Goal: Task Accomplishment & Management: Manage account settings

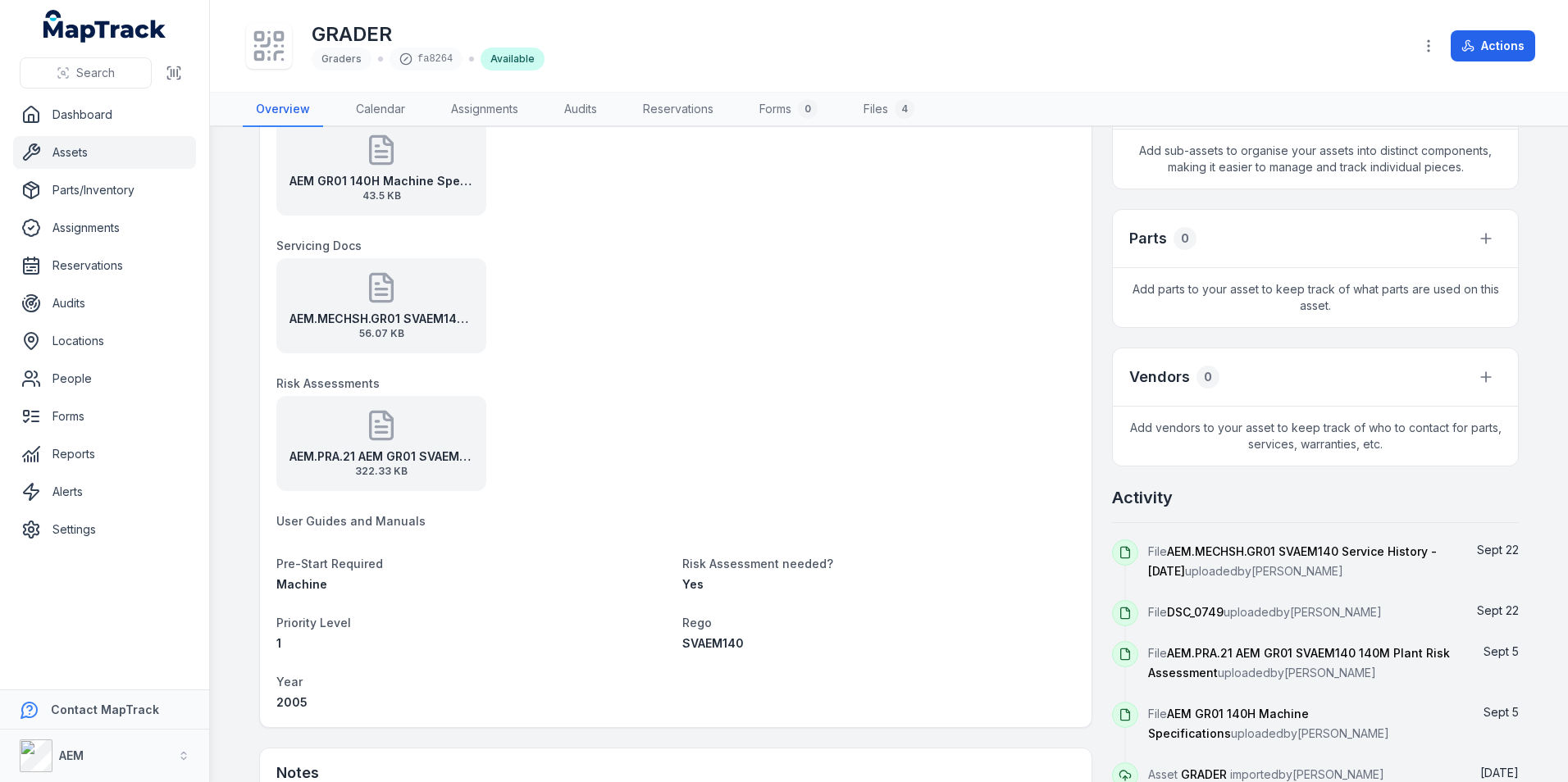
scroll to position [492, 0]
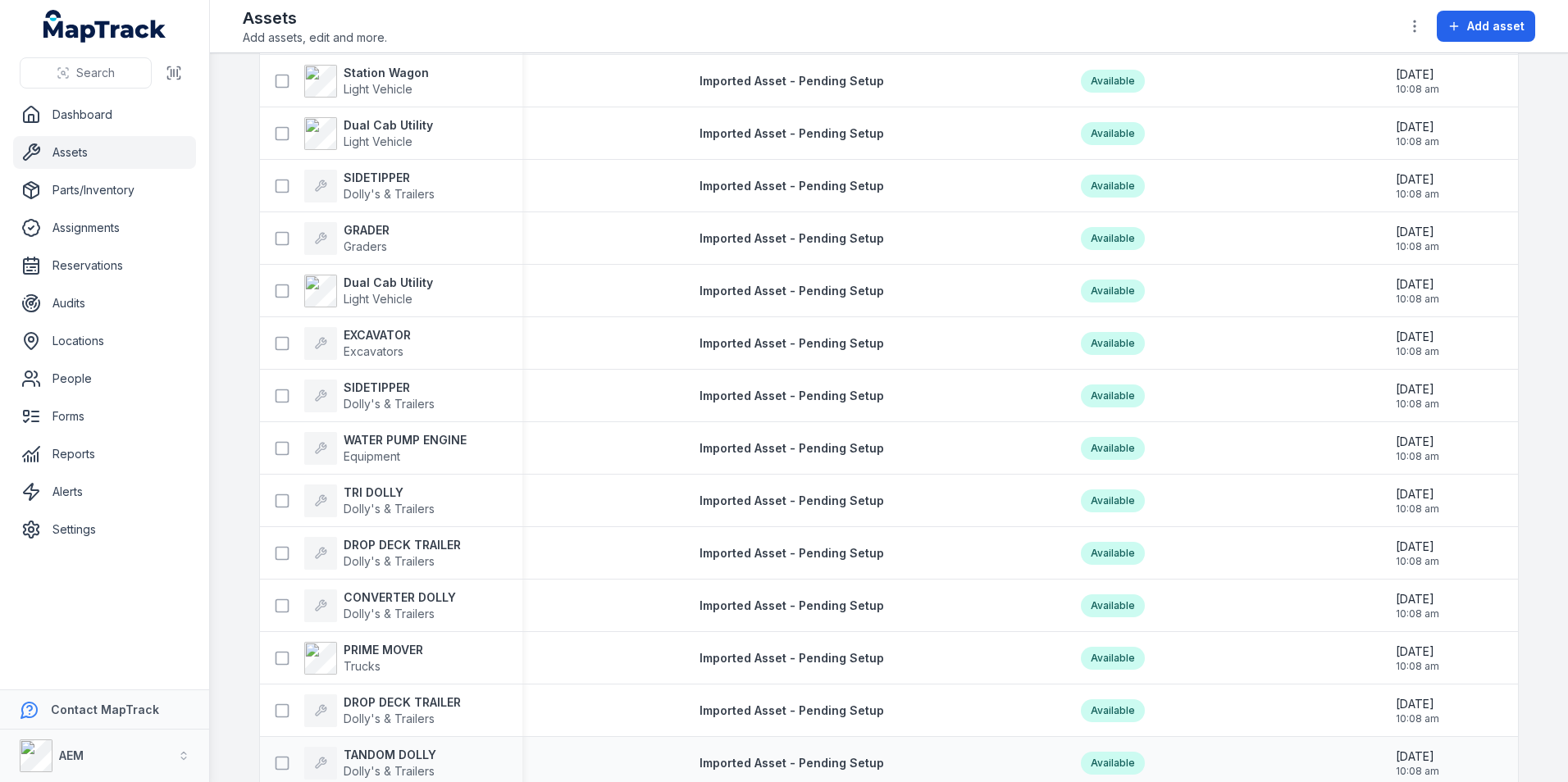
scroll to position [984, 0]
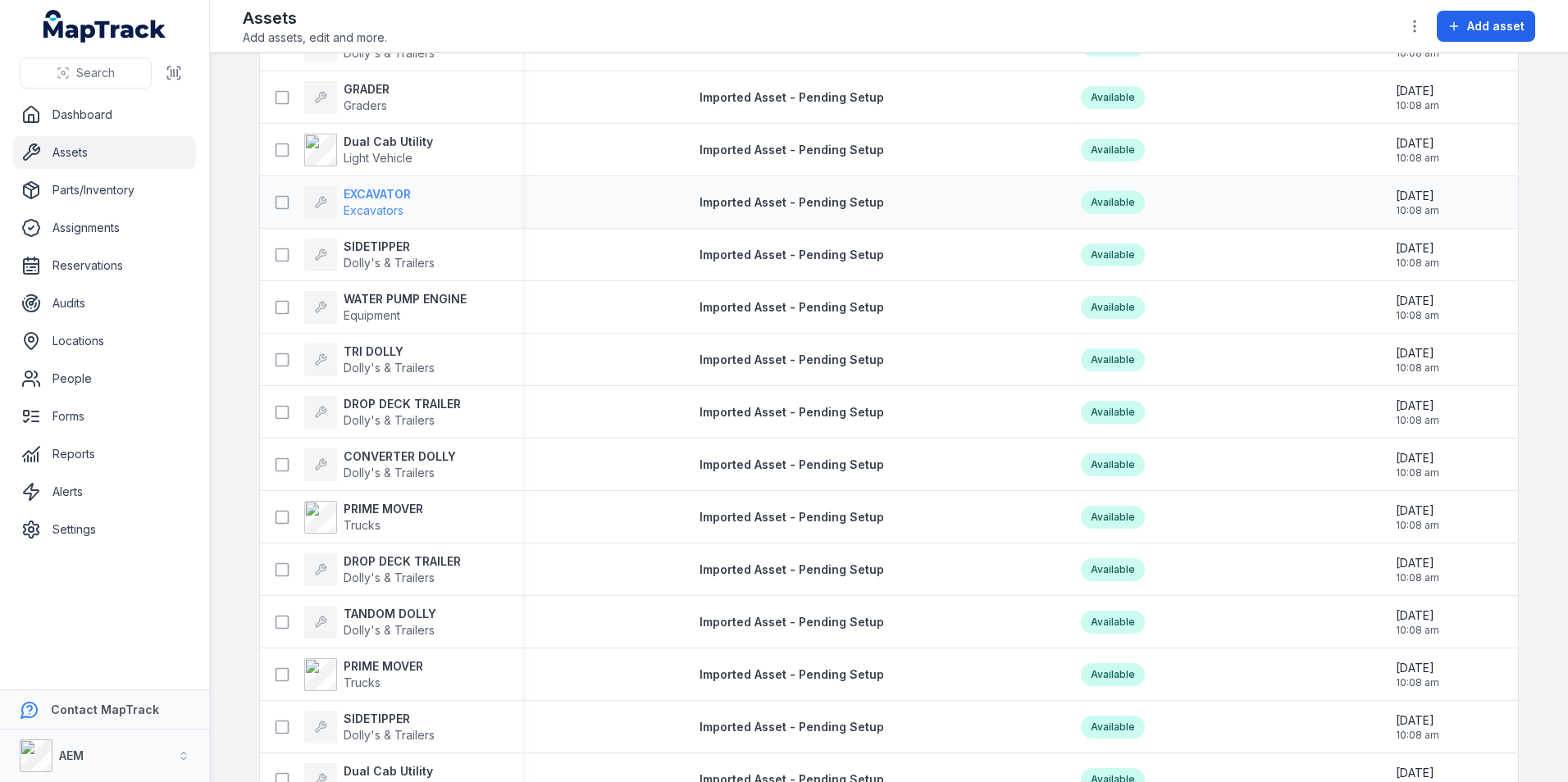
click at [383, 203] on span "Excavators" at bounding box center [373, 210] width 60 height 14
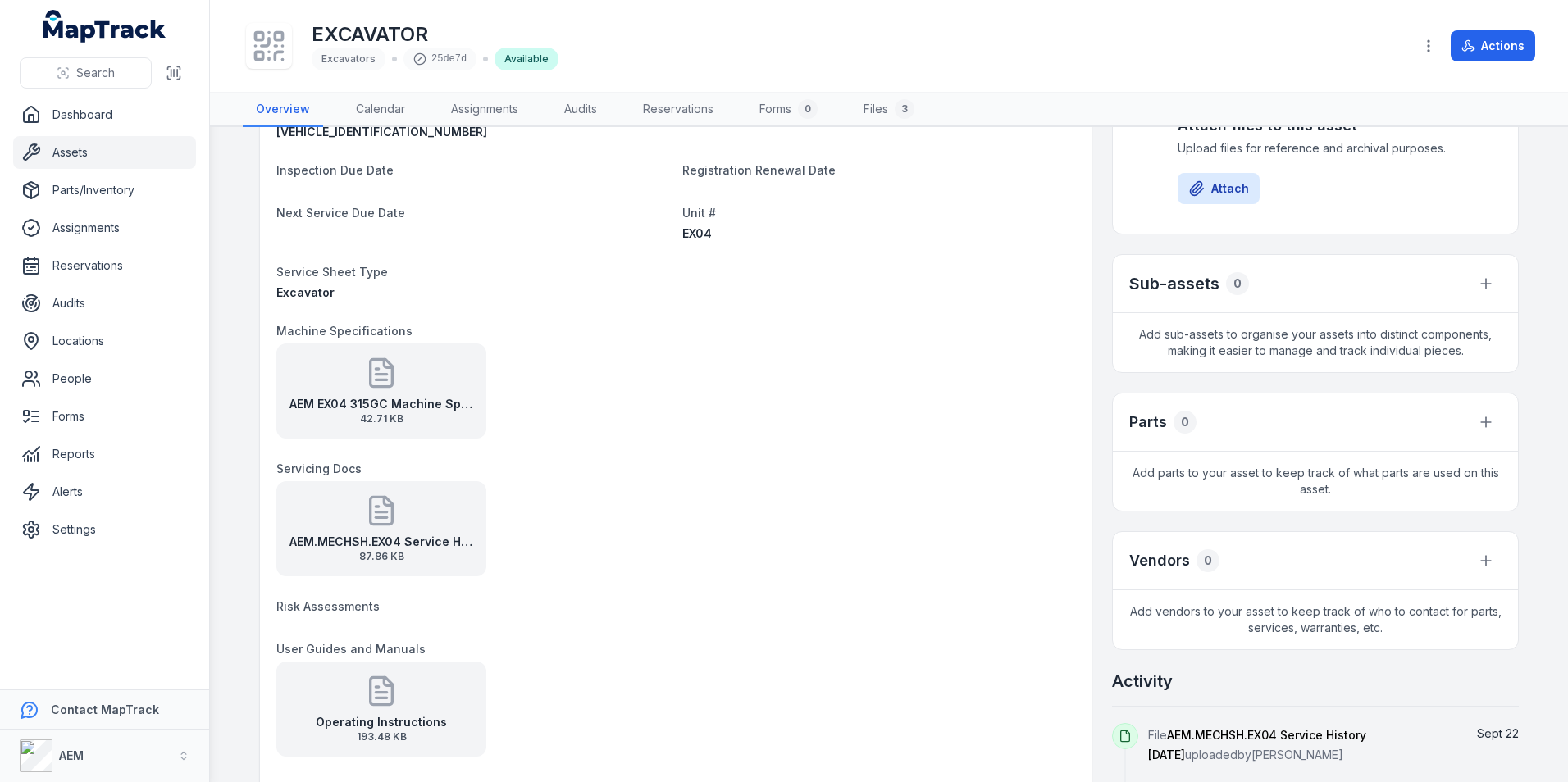
scroll to position [409, 0]
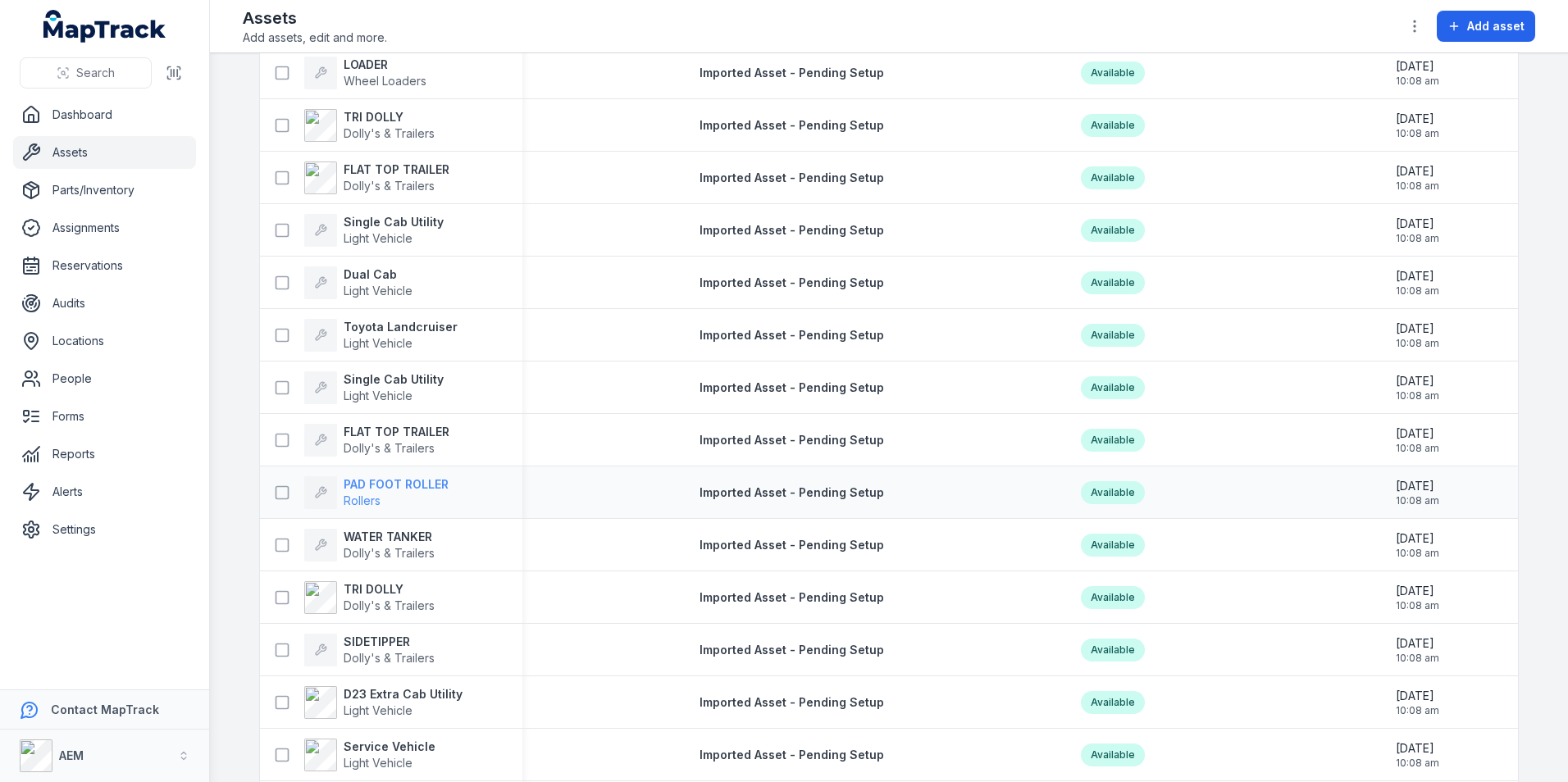
scroll to position [3015, 0]
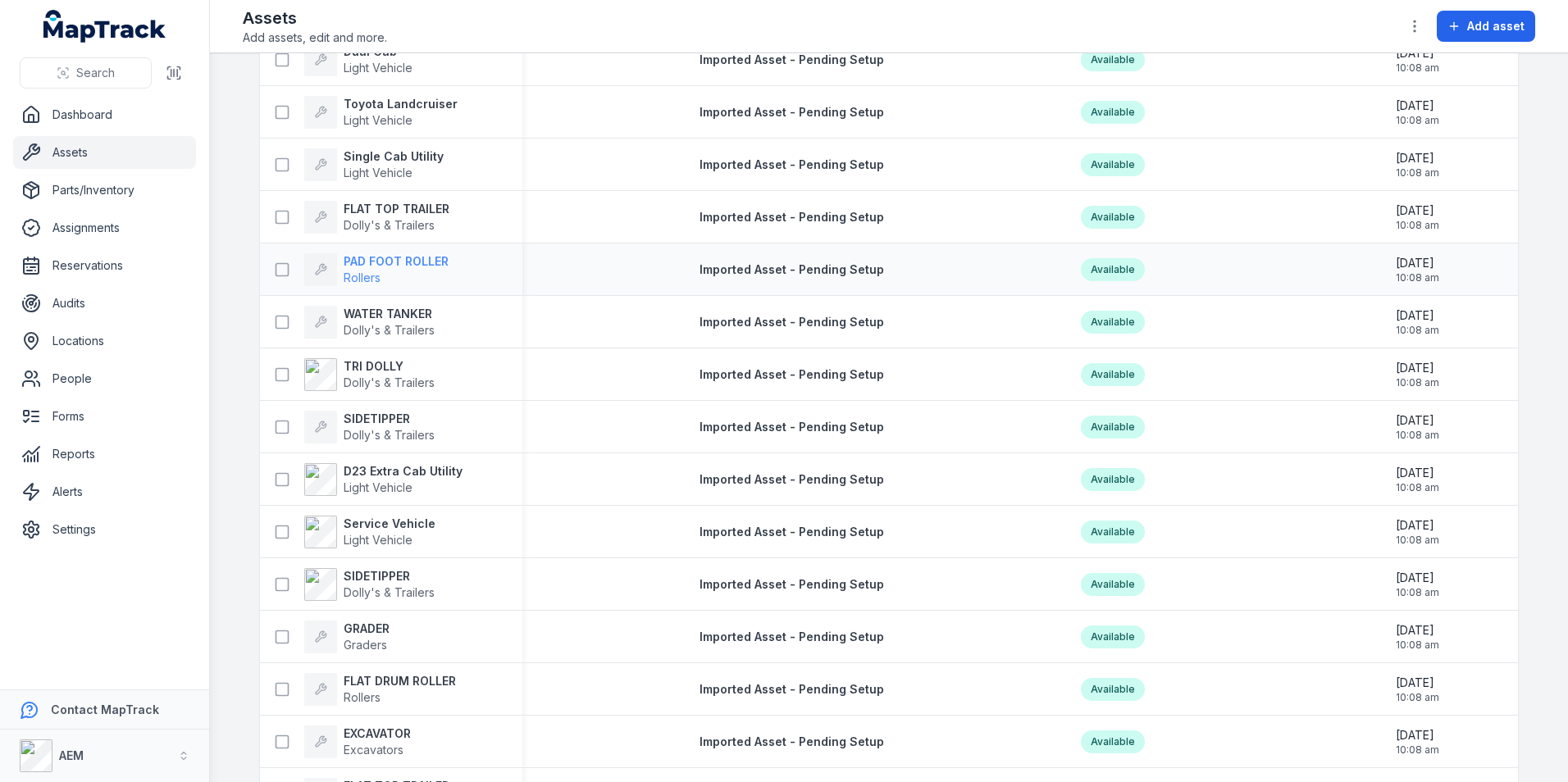
click at [408, 259] on strong "PAD FOOT ROLLER" at bounding box center [395, 261] width 105 height 16
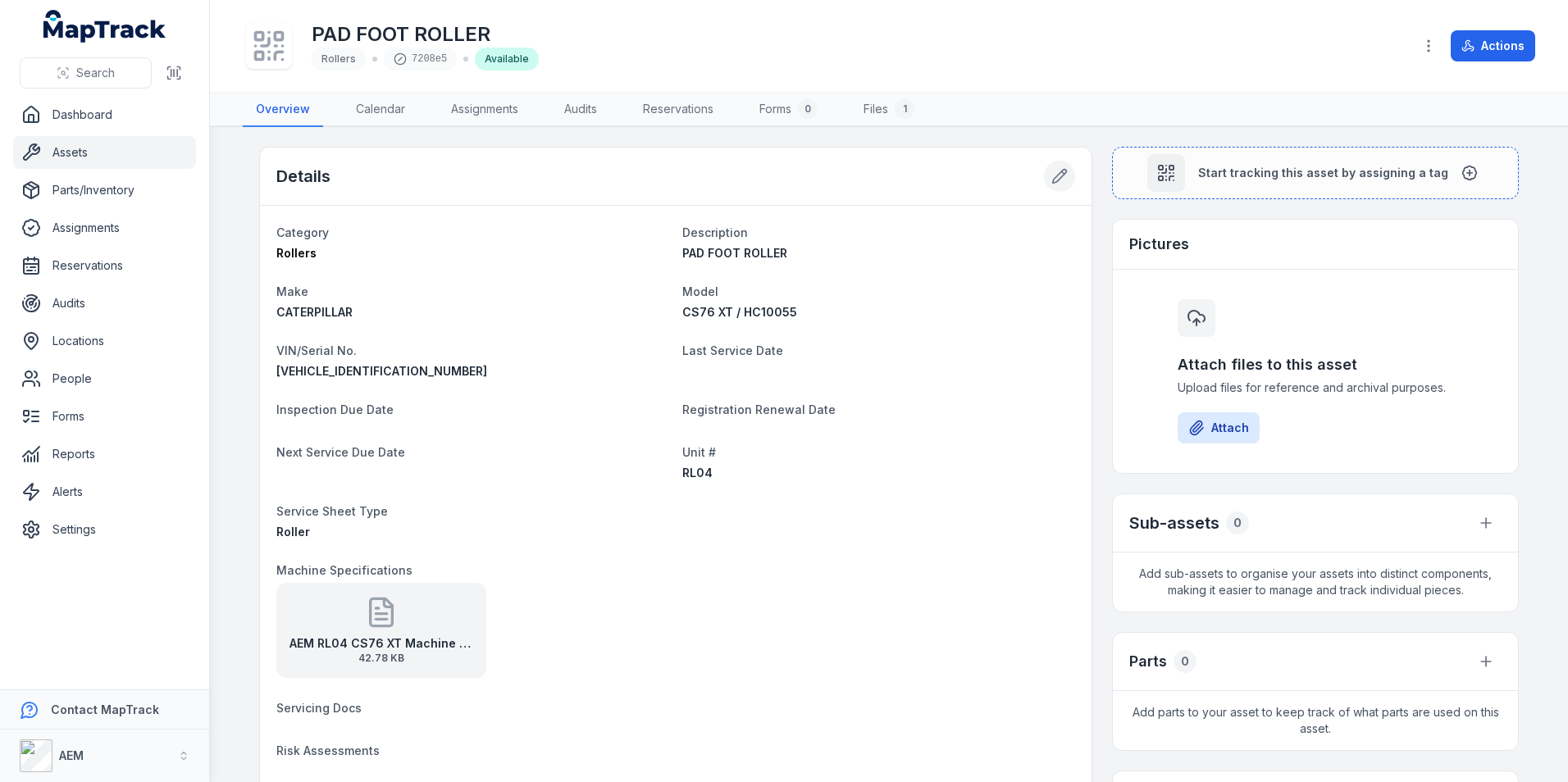
click at [1052, 169] on icon at bounding box center [1059, 176] width 16 height 16
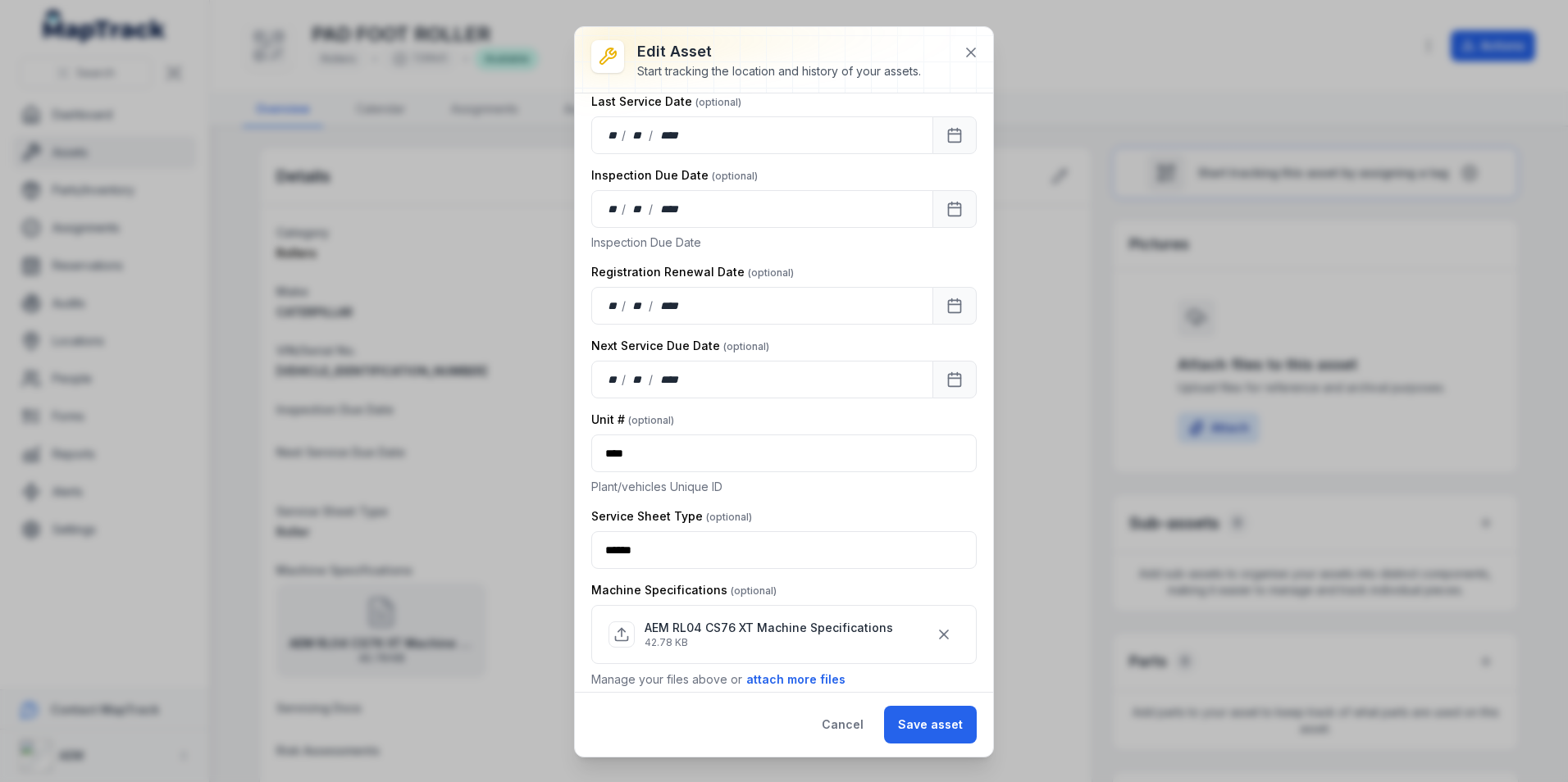
scroll to position [820, 0]
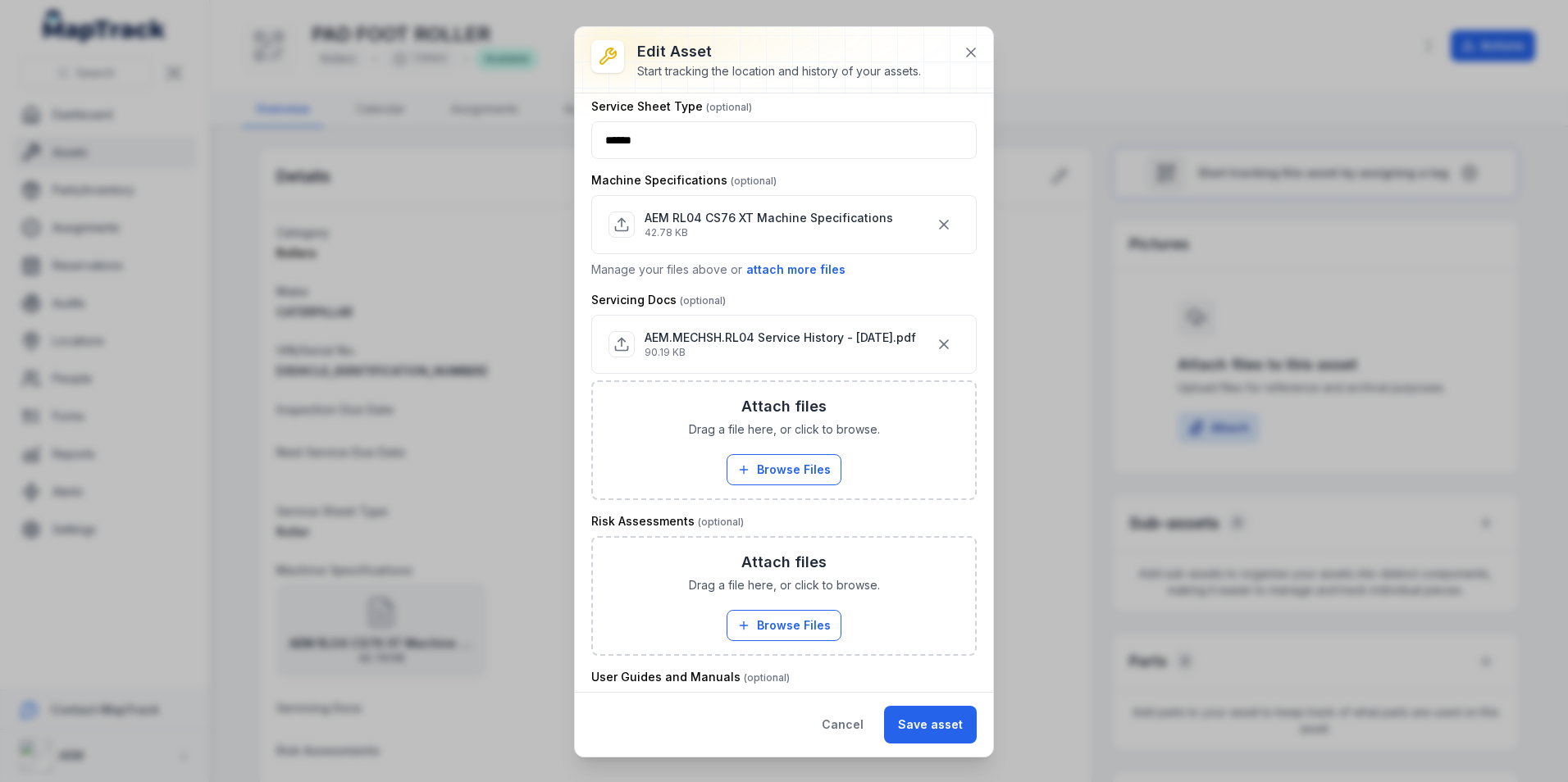
click at [909, 702] on div "Cancel Save asset" at bounding box center [783, 724] width 418 height 65
click at [919, 704] on div "Cancel Save asset" at bounding box center [783, 724] width 418 height 65
click at [936, 719] on button "Save asset" at bounding box center [930, 724] width 93 height 38
